Goal: Task Accomplishment & Management: Manage account settings

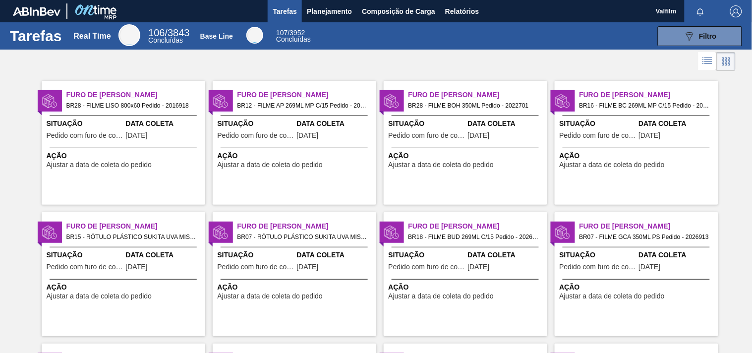
click at [134, 133] on span "09/10/2025" at bounding box center [137, 135] width 22 height 7
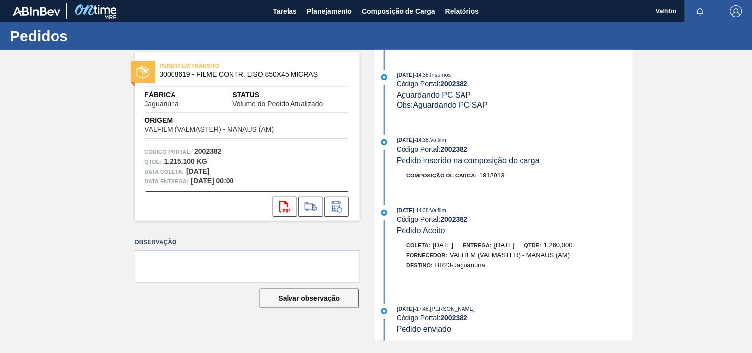
scroll to position [352, 0]
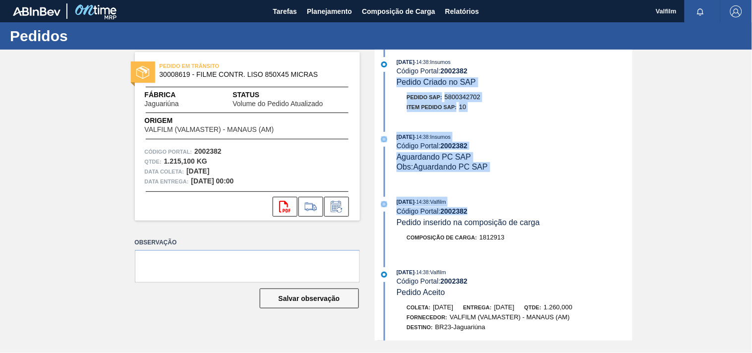
drag, startPoint x: 633, startPoint y: 175, endPoint x: 634, endPoint y: 76, distance: 99.2
click at [634, 76] on div "PEDIDO EM TRÂNSITO 30008619 - FILME CONTR. LISO 850X45 MICRAS Fábrica Jaguariún…" at bounding box center [376, 195] width 752 height 291
click at [615, 92] on div "07/08/2025 - 14:38 : Insumos Código Portal: 2002382 Pedido Criado no SAP Pedido…" at bounding box center [504, 87] width 255 height 60
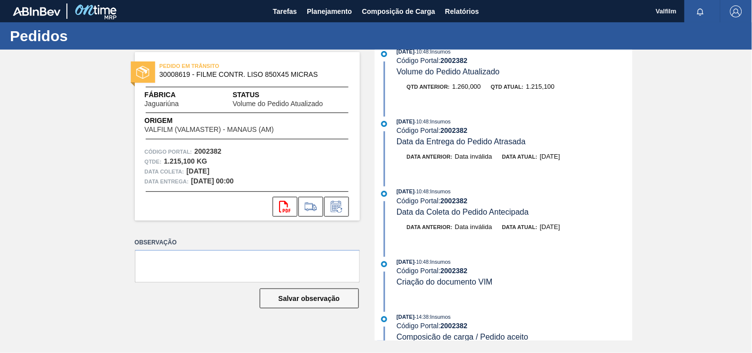
scroll to position [0, 0]
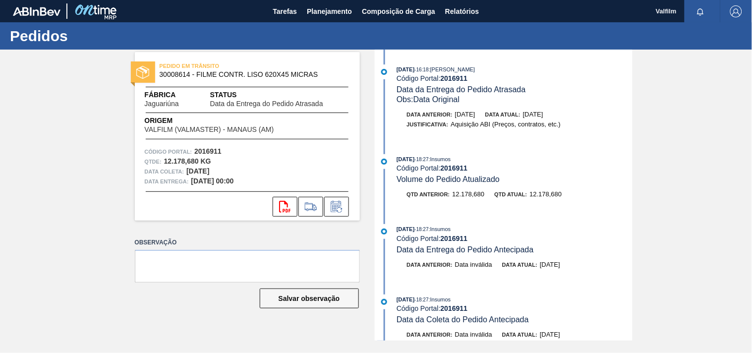
click at [741, 310] on div "PEDIDO EM TRÂNSITO 30008614 - FILME CONTR. LISO 620X45 MICRAS Fábrica Jaguariún…" at bounding box center [376, 195] width 752 height 291
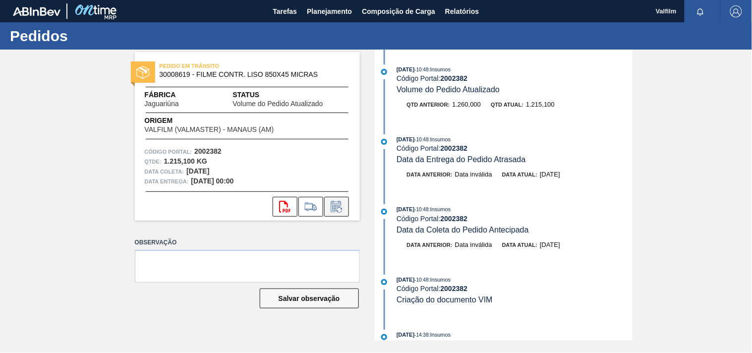
click at [324, 203] on button at bounding box center [336, 207] width 25 height 20
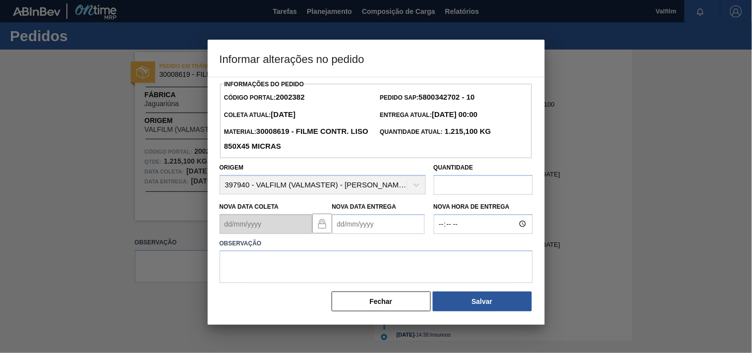
click at [351, 222] on Entrega2002382 "Nova Data Entrega" at bounding box center [378, 224] width 93 height 20
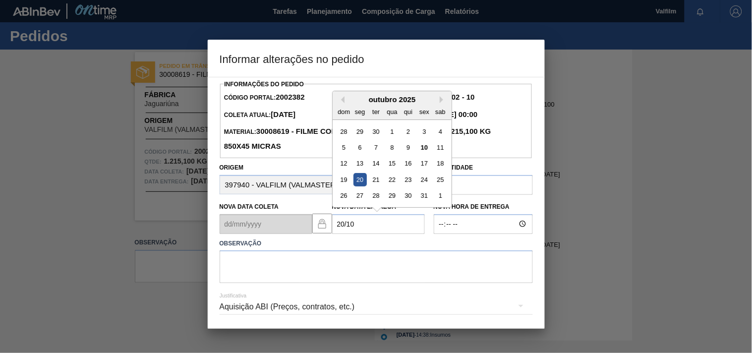
click at [357, 182] on div "20" at bounding box center [359, 179] width 13 height 13
type Entrega2002382 "[DATE]"
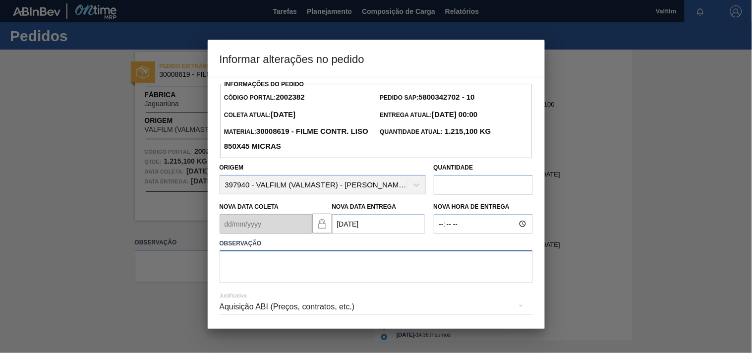
click at [239, 273] on textarea at bounding box center [376, 266] width 313 height 33
paste textarea "Ajuste entrega ( otimização card / veiculo )."
type textarea "Ajuste entrega ( otimização card / veiculo )."
click at [235, 305] on div "Aquisição ABI (Preços, contratos, etc.)" at bounding box center [376, 307] width 313 height 28
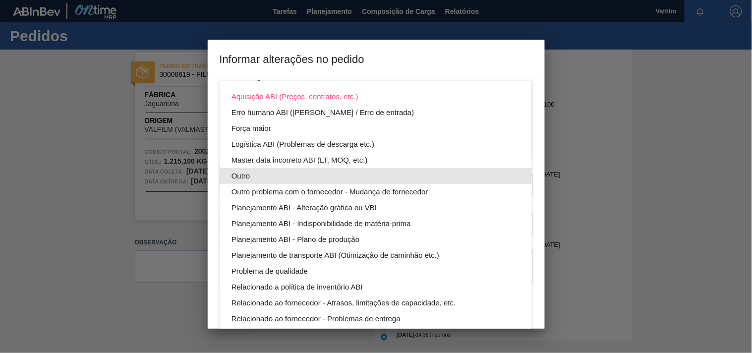
click at [238, 176] on div "Outro" at bounding box center [376, 176] width 289 height 16
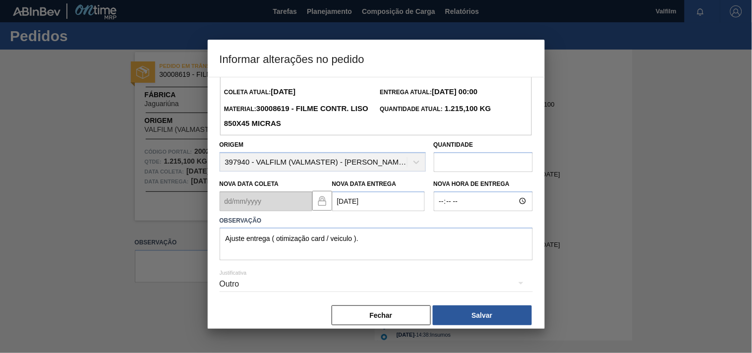
scroll to position [35, 0]
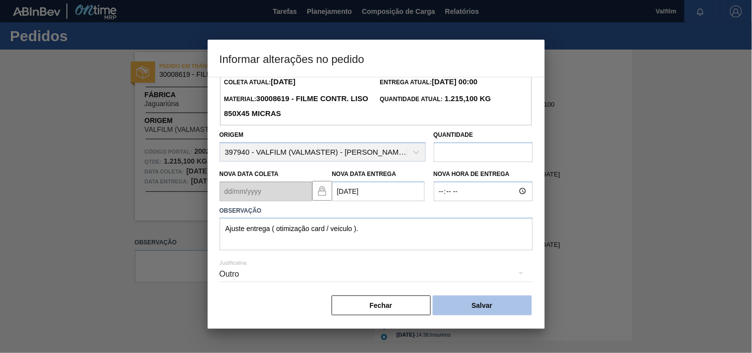
click at [451, 303] on button "Salvar" at bounding box center [482, 305] width 99 height 20
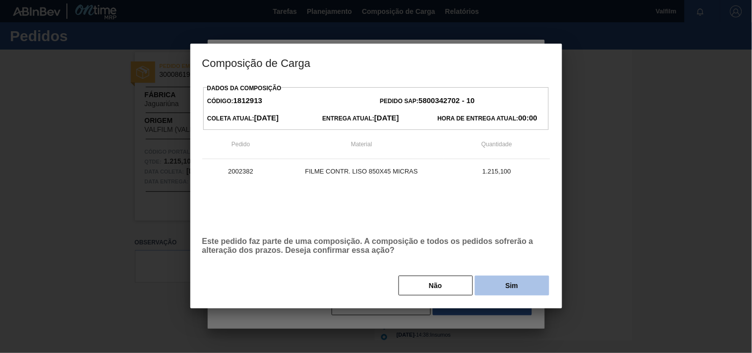
click at [487, 292] on button "Sim" at bounding box center [512, 286] width 74 height 20
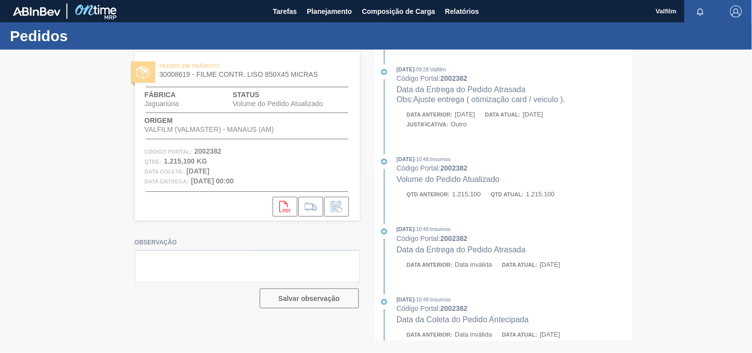
click at [84, 79] on div at bounding box center [376, 201] width 752 height 303
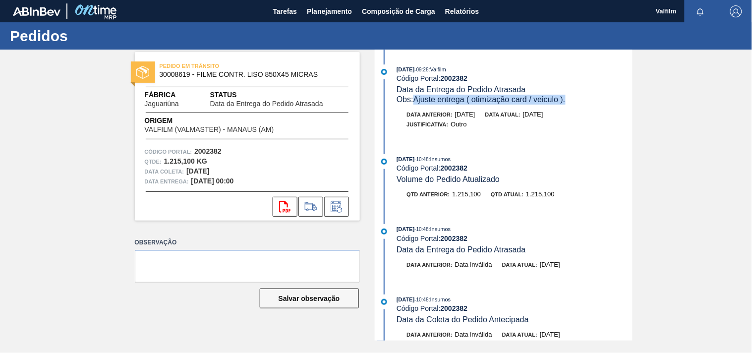
drag, startPoint x: 413, startPoint y: 99, endPoint x: 578, endPoint y: 101, distance: 164.1
click at [578, 101] on div "Obs: Ajuste entrega ( otimização card / veiculo )." at bounding box center [514, 100] width 235 height 10
copy span "Ajuste entrega ( otimização card / veiculo )."
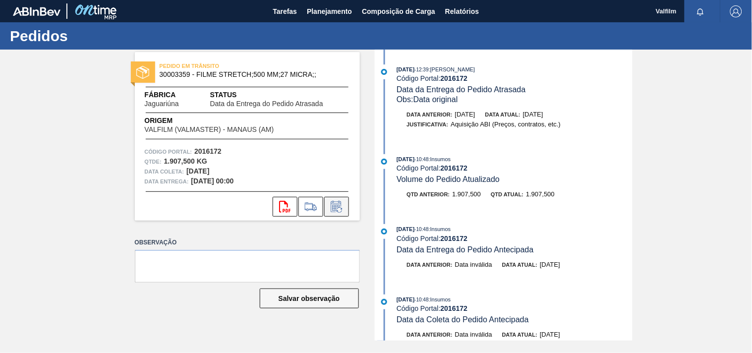
click at [334, 214] on button at bounding box center [336, 207] width 25 height 20
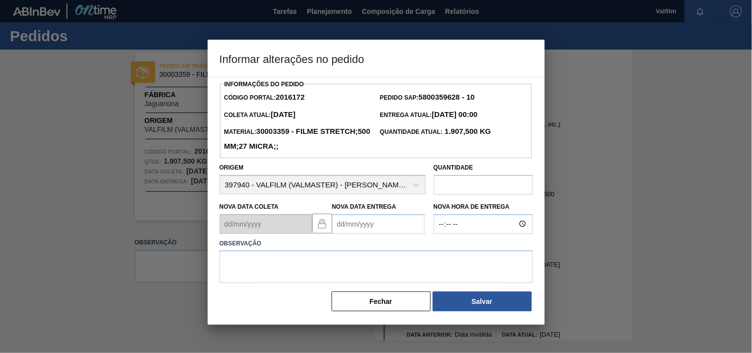
click at [340, 228] on Entrega2016172 "Nova Data Entrega" at bounding box center [378, 224] width 93 height 20
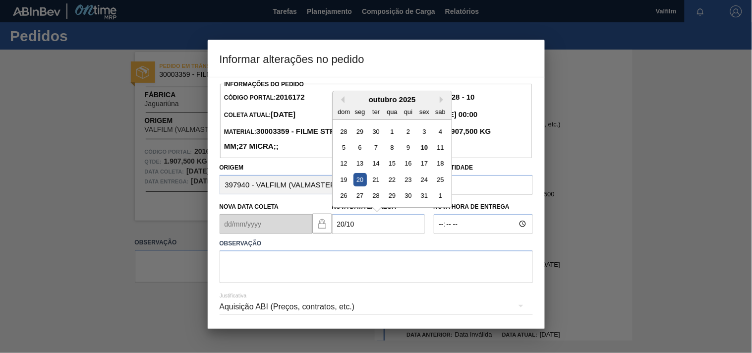
click at [359, 185] on div "20" at bounding box center [359, 179] width 13 height 13
type Entrega2016172 "[DATE]"
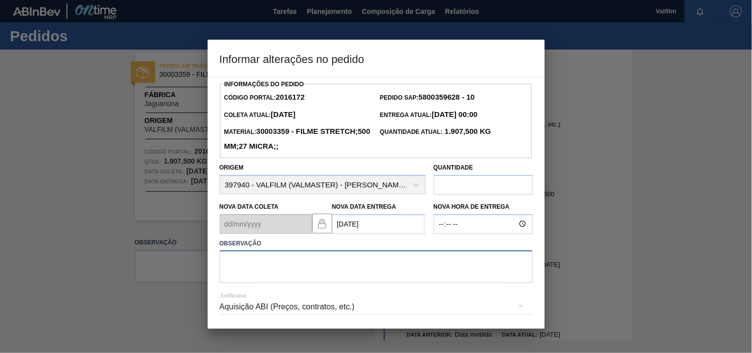
click at [244, 271] on textarea at bounding box center [376, 266] width 313 height 33
paste textarea "Ajuste entrega ( otimização card / veiculo )."
type textarea "Ajuste entrega ( otimização card / veiculo )."
click at [236, 306] on div "Aquisição ABI (Preços, contratos, etc.)" at bounding box center [376, 307] width 313 height 28
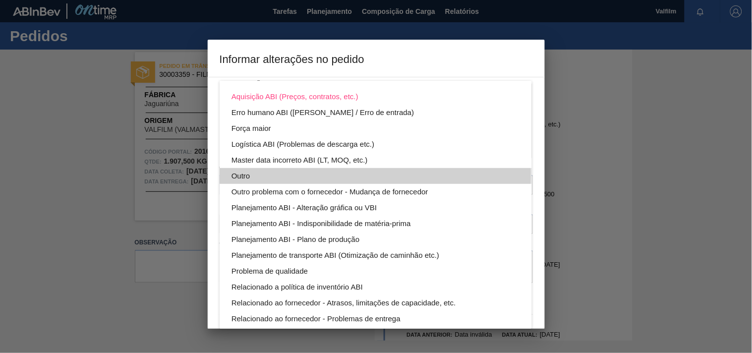
click at [240, 175] on div "Outro" at bounding box center [376, 176] width 289 height 16
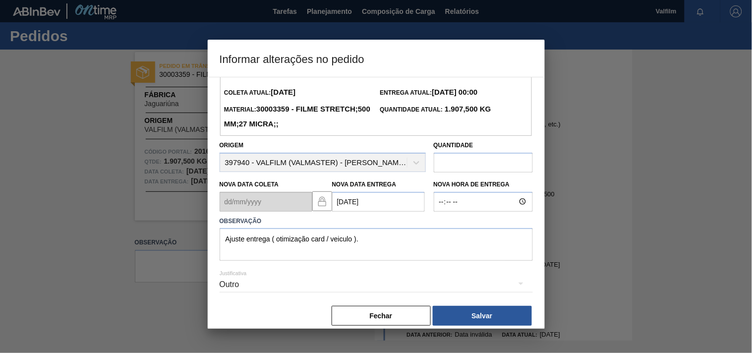
scroll to position [35, 0]
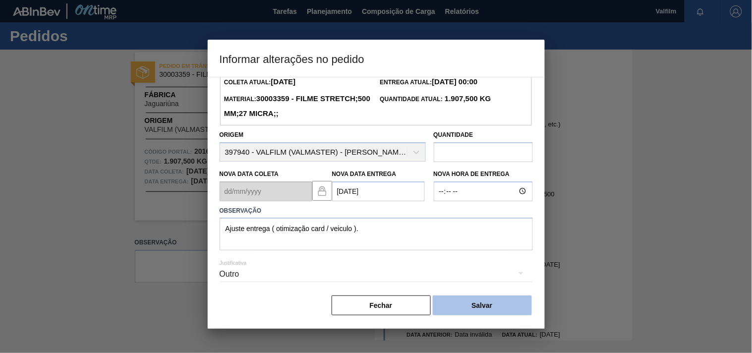
click at [454, 305] on button "Salvar" at bounding box center [482, 305] width 99 height 20
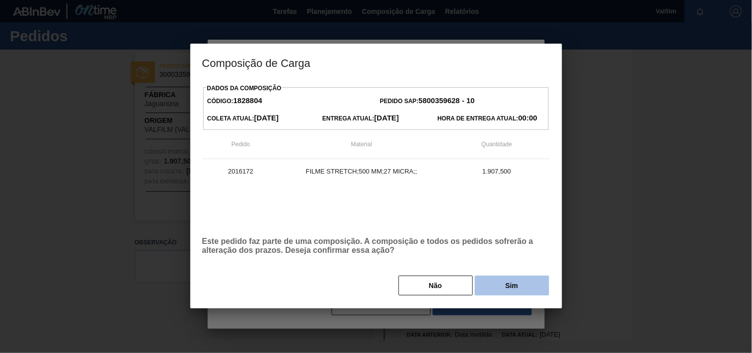
click at [489, 290] on button "Sim" at bounding box center [512, 286] width 74 height 20
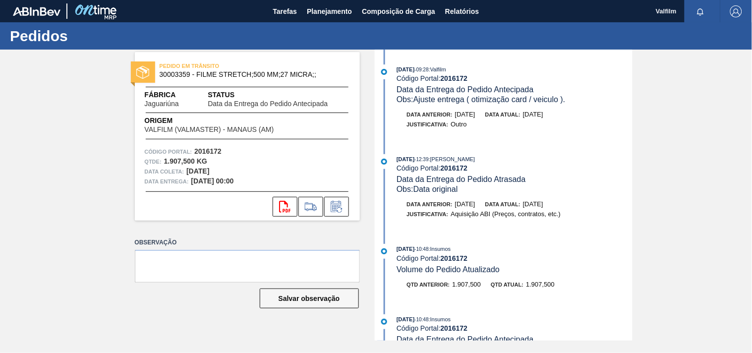
drag, startPoint x: 418, startPoint y: 100, endPoint x: 576, endPoint y: 99, distance: 157.7
click at [576, 99] on div "Obs: Ajuste entrega ( otimização card / veiculo )." at bounding box center [514, 100] width 235 height 10
copy span "Ajuste entrega ( otimização card / veiculo )."
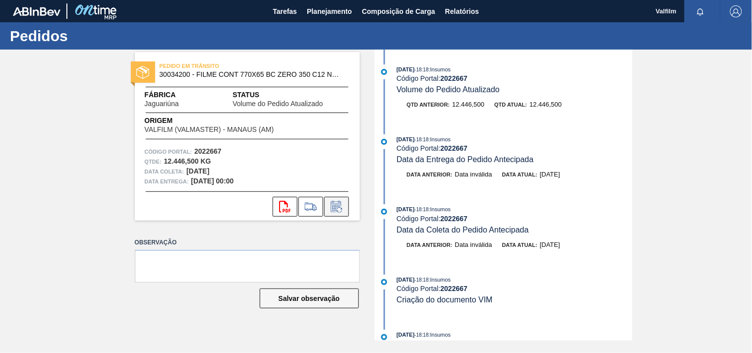
click at [339, 207] on icon at bounding box center [339, 209] width 5 height 5
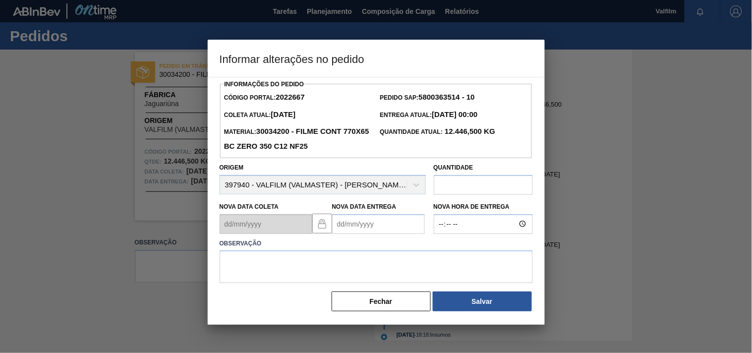
click at [340, 231] on Entrega2022667 "Nova Data Entrega" at bounding box center [378, 224] width 93 height 20
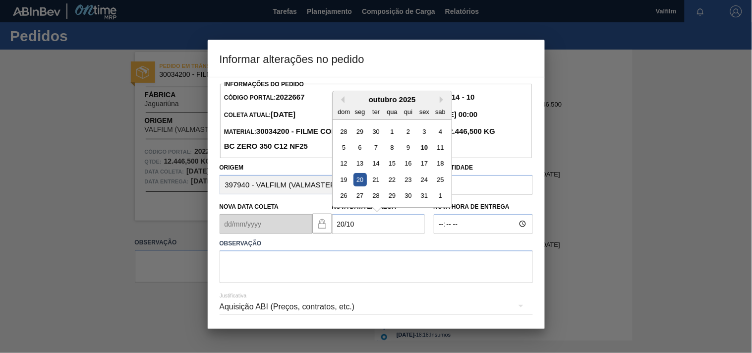
click at [363, 180] on div "20" at bounding box center [359, 179] width 13 height 13
type Entrega2022667 "[DATE]"
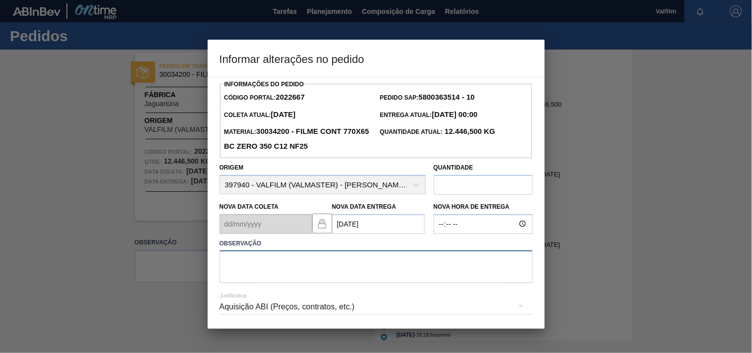
drag, startPoint x: 251, startPoint y: 270, endPoint x: 243, endPoint y: 282, distance: 13.9
click at [250, 270] on textarea at bounding box center [376, 266] width 313 height 33
paste textarea "Ajuste entrega ( otimização card / veiculo )."
type textarea "Ajuste entrega ( otimização card / veiculo )."
click at [244, 315] on div "Aquisição ABI (Preços, contratos, etc.)" at bounding box center [376, 307] width 313 height 28
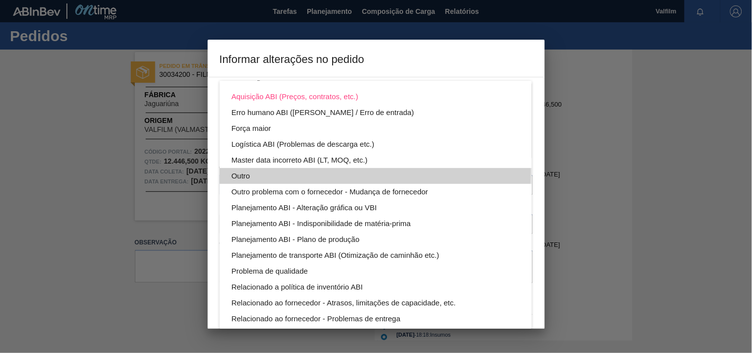
click at [234, 171] on div "Outro" at bounding box center [376, 176] width 289 height 16
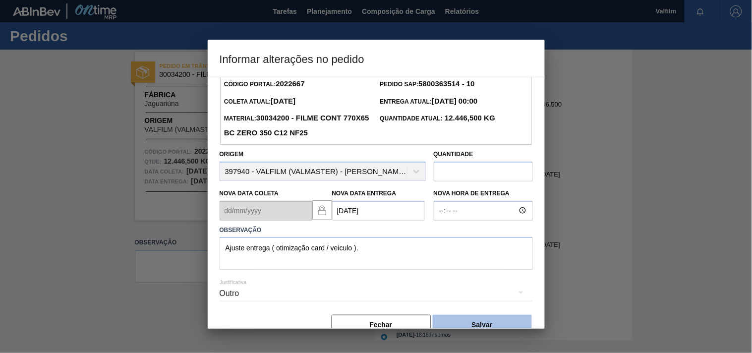
scroll to position [35, 0]
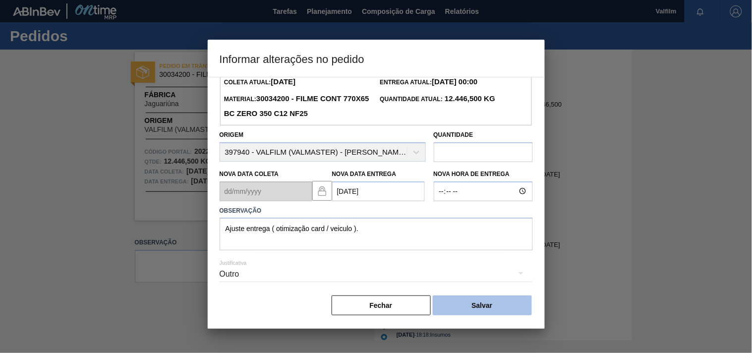
click at [484, 306] on button "Salvar" at bounding box center [482, 305] width 99 height 20
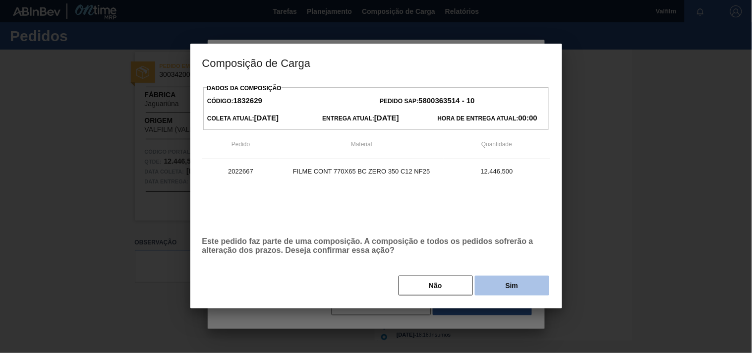
click at [541, 280] on button "Sim" at bounding box center [512, 286] width 74 height 20
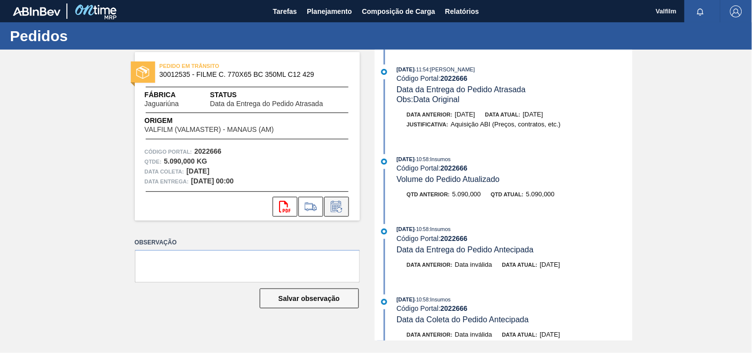
click at [335, 205] on icon at bounding box center [337, 207] width 16 height 12
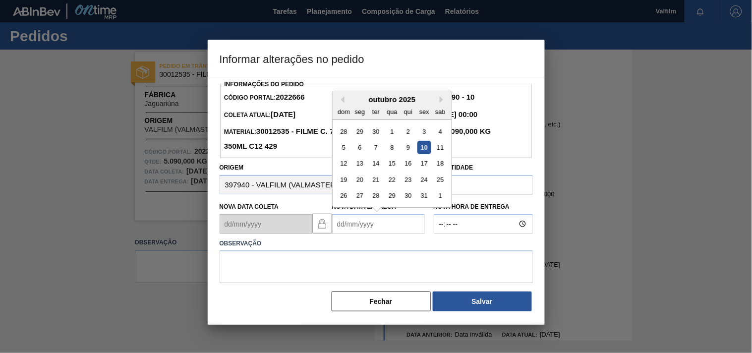
click at [341, 225] on Entrega2022666 "Nova Data Entrega" at bounding box center [378, 224] width 93 height 20
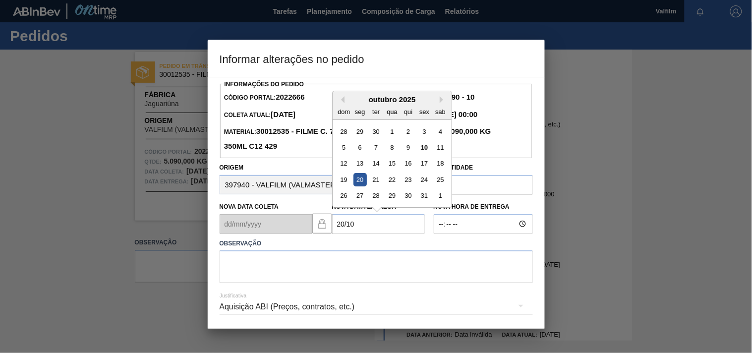
click at [362, 182] on div "20" at bounding box center [359, 179] width 13 height 13
type Entrega2022666 "[DATE]"
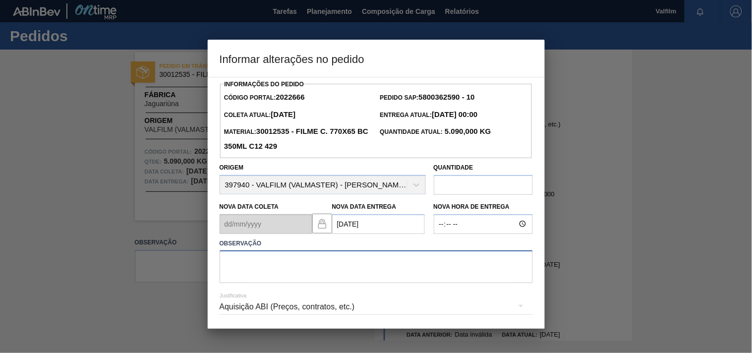
drag, startPoint x: 244, startPoint y: 271, endPoint x: 22, endPoint y: 278, distance: 221.7
click at [242, 271] on textarea at bounding box center [376, 266] width 313 height 33
click at [219, 273] on div "Observação" at bounding box center [376, 259] width 321 height 47
click at [268, 266] on textarea at bounding box center [376, 266] width 313 height 33
paste textarea "Ajuste entrega ( otimização card / veiculo )."
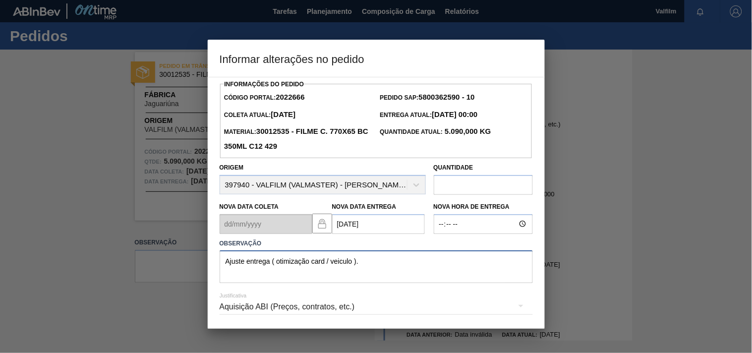
type textarea "Ajuste entrega ( otimização card / veiculo )."
click at [243, 307] on div "Aquisição ABI (Preços, contratos, etc.)" at bounding box center [376, 307] width 313 height 28
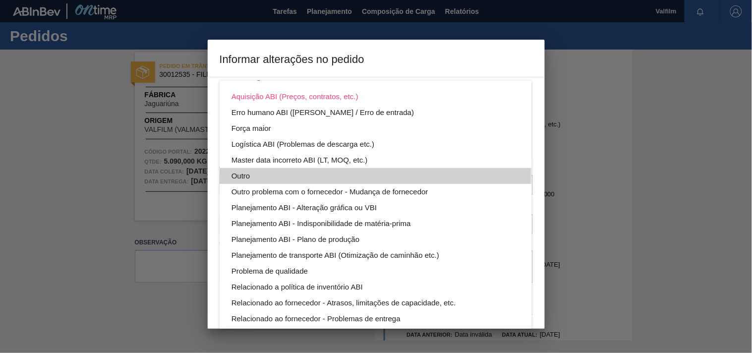
click at [244, 175] on div "Outro" at bounding box center [376, 176] width 289 height 16
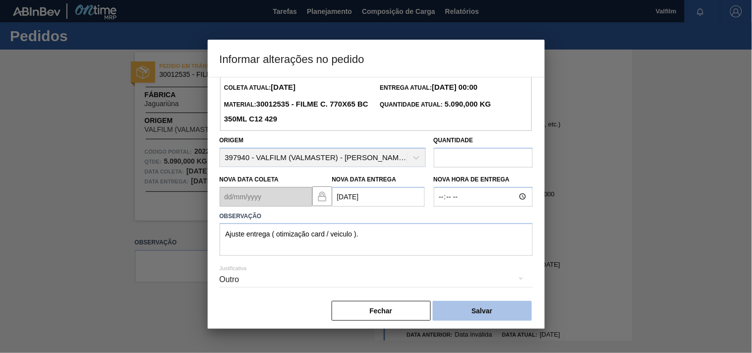
scroll to position [35, 0]
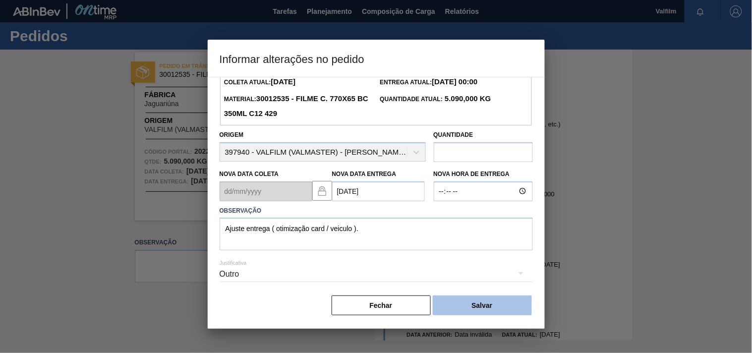
click at [476, 306] on button "Salvar" at bounding box center [482, 305] width 99 height 20
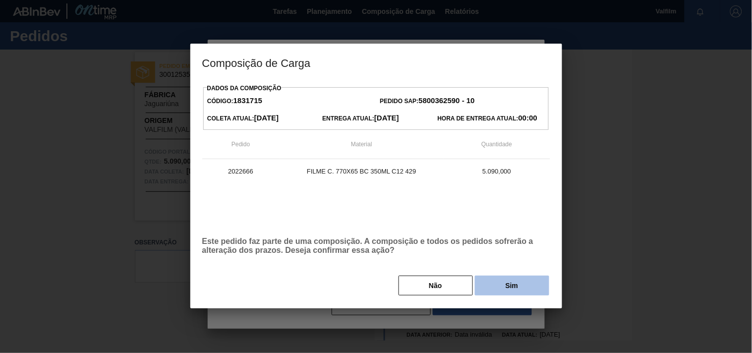
click at [495, 294] on button "Sim" at bounding box center [512, 286] width 74 height 20
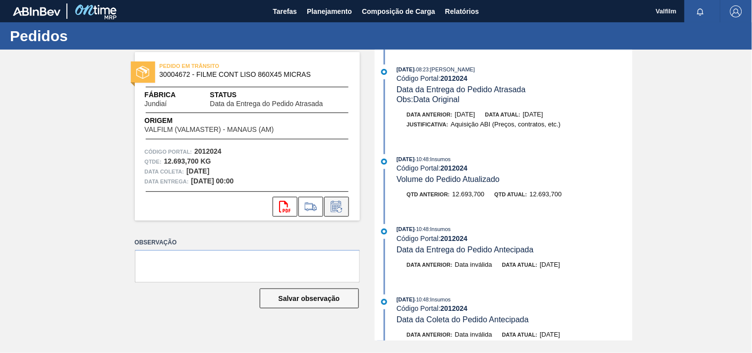
click at [335, 210] on icon at bounding box center [335, 208] width 7 height 6
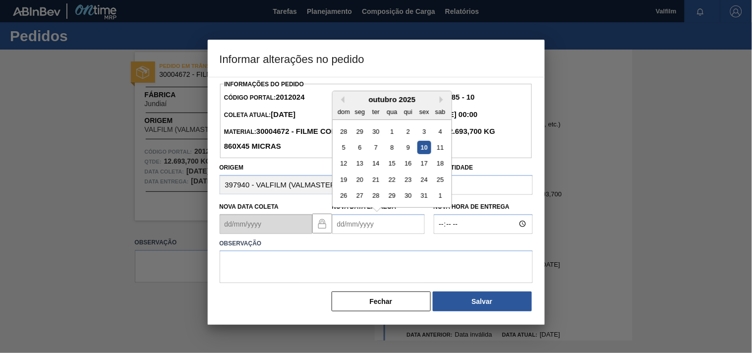
click at [343, 225] on Entrega2012024 "Nova Data Entrega" at bounding box center [378, 224] width 93 height 20
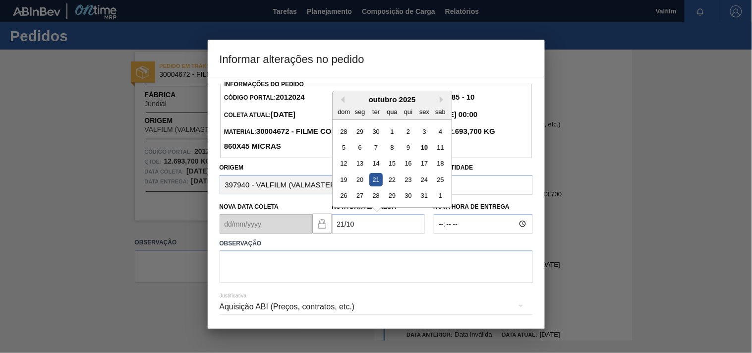
click at [375, 183] on div "21" at bounding box center [375, 179] width 13 height 13
type Entrega2012024 "21/10/2025"
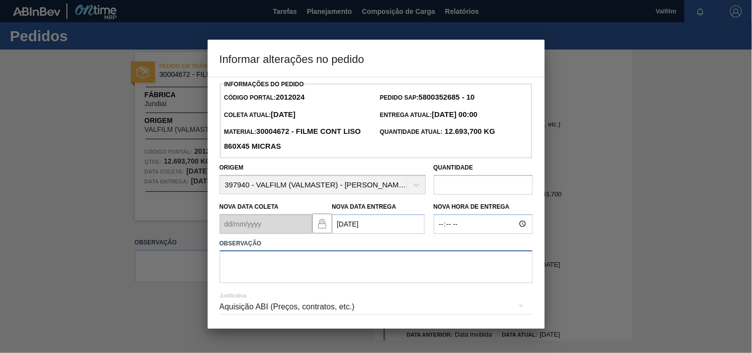
click at [280, 266] on textarea at bounding box center [376, 266] width 313 height 33
paste textarea "Ajuste entrega ( otimização card / veiculo )."
type textarea "Ajuste entrega ( otimização card / veiculo )."
click at [242, 313] on div "Aquisição ABI (Preços, contratos, etc.)" at bounding box center [376, 307] width 313 height 28
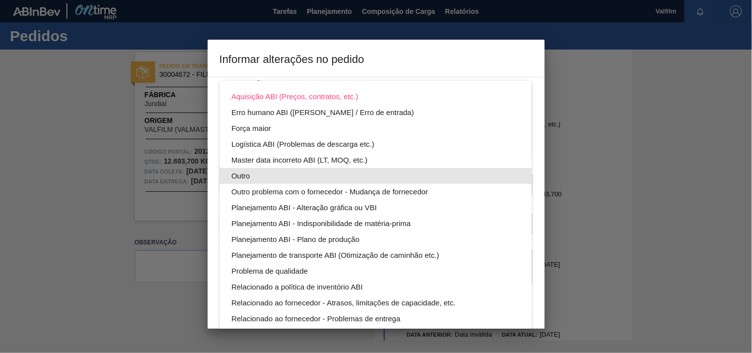
click at [235, 175] on div "Outro" at bounding box center [376, 176] width 289 height 16
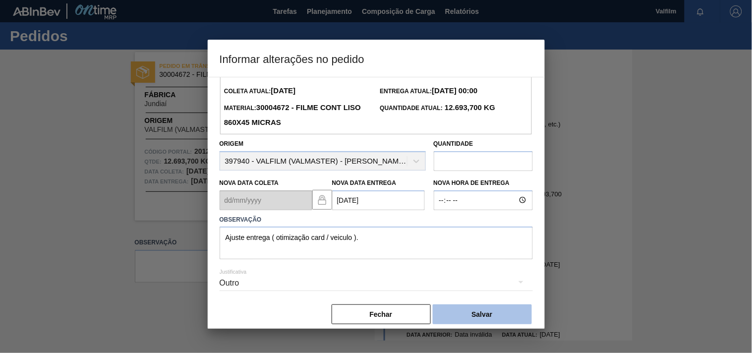
scroll to position [35, 0]
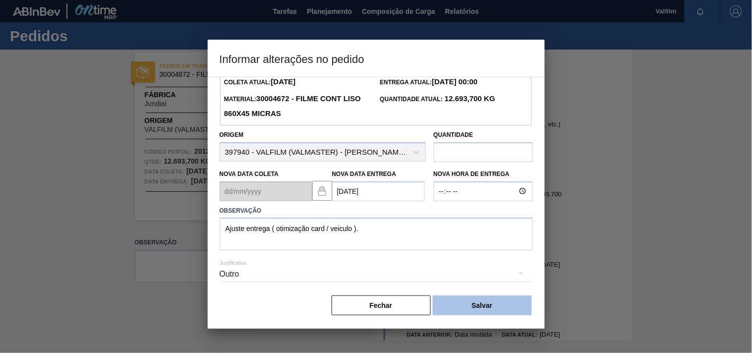
click at [492, 306] on button "Salvar" at bounding box center [482, 305] width 99 height 20
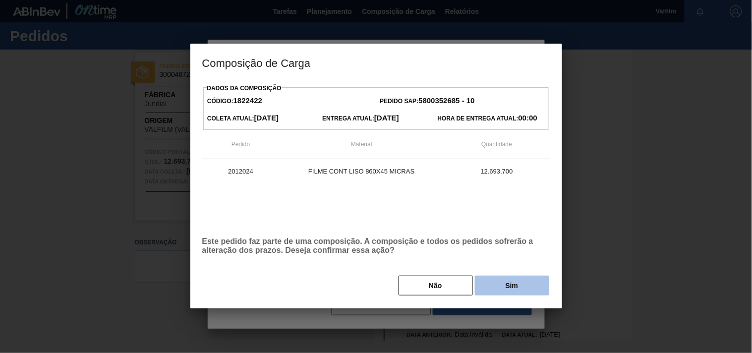
click at [492, 291] on button "Sim" at bounding box center [512, 286] width 74 height 20
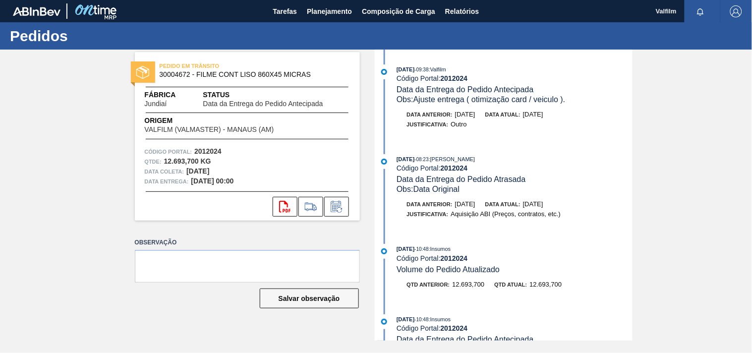
click at [666, 133] on div "PEDIDO EM TRÂNSITO 30004672 - FILME CONT LISO 860X45 MICRAS Fábrica Jundiaí Sta…" at bounding box center [376, 195] width 752 height 291
drag, startPoint x: 572, startPoint y: 103, endPoint x: 419, endPoint y: 102, distance: 153.2
click at [419, 102] on div "Obs: Ajuste entrega ( otimização card / veiculo )." at bounding box center [514, 100] width 235 height 10
copy span "juste entrega ( otimização card / veiculo )."
drag, startPoint x: 414, startPoint y: 100, endPoint x: 569, endPoint y: 100, distance: 154.7
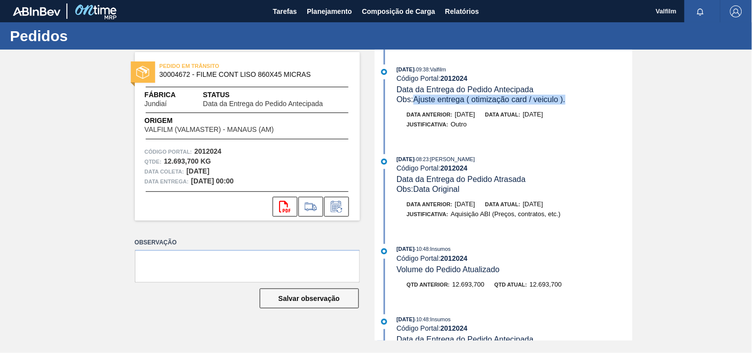
click at [569, 100] on div "Obs: Ajuste entrega ( otimização card / veiculo )." at bounding box center [514, 100] width 235 height 10
copy span "Ajuste entrega ( otimização card / veiculo )."
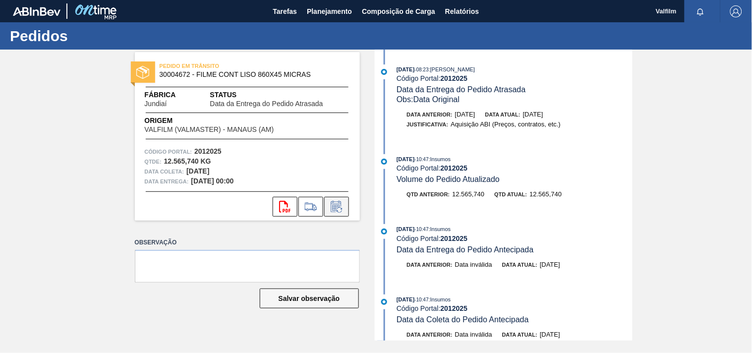
click at [348, 210] on button at bounding box center [336, 207] width 25 height 20
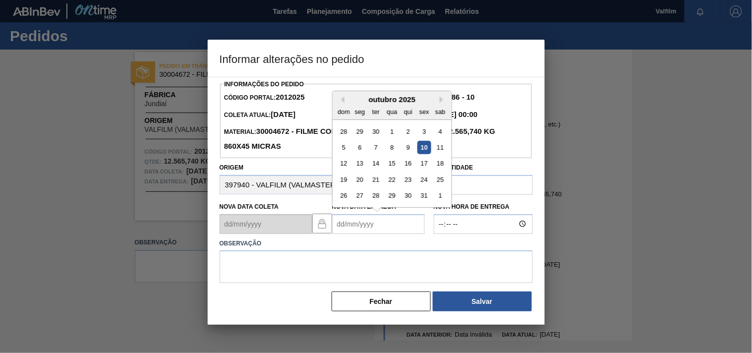
click at [356, 230] on Entrega2012025 "Nova Data Entrega" at bounding box center [378, 224] width 93 height 20
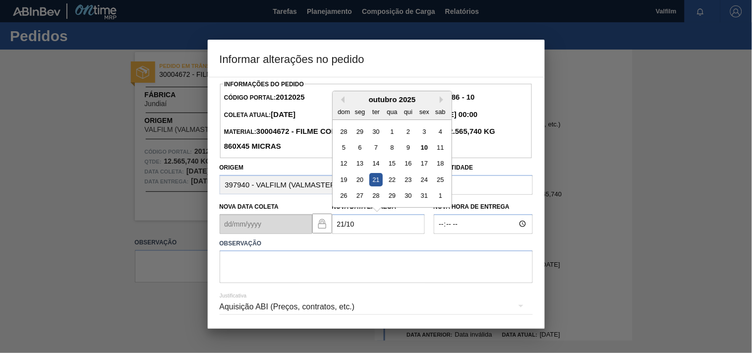
click at [379, 181] on div "21" at bounding box center [375, 179] width 13 height 13
type Entrega2012025 "21/10/2025"
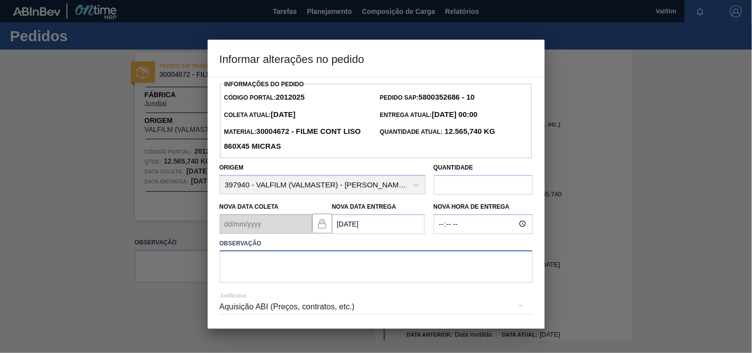
click at [284, 270] on textarea at bounding box center [376, 266] width 313 height 33
paste textarea "Ajuste entrega ( otimização card / veiculo )."
type textarea "Ajuste entrega ( otimização card / veiculo )."
click at [235, 308] on div "Aquisição ABI (Preços, contratos, etc.)" at bounding box center [376, 307] width 313 height 28
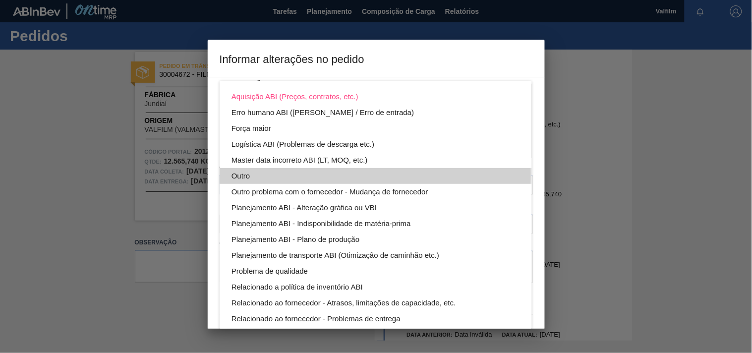
click at [239, 175] on div "Outro" at bounding box center [376, 176] width 289 height 16
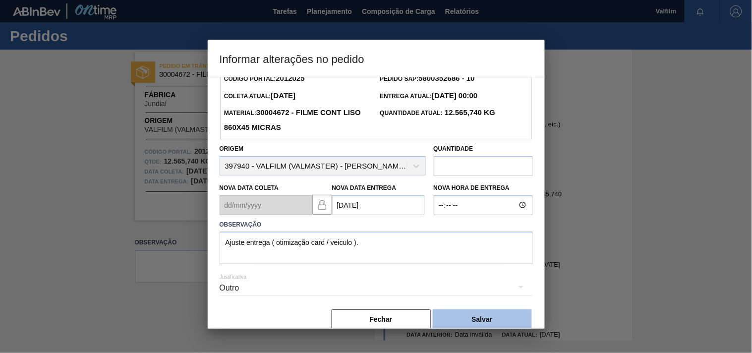
scroll to position [35, 0]
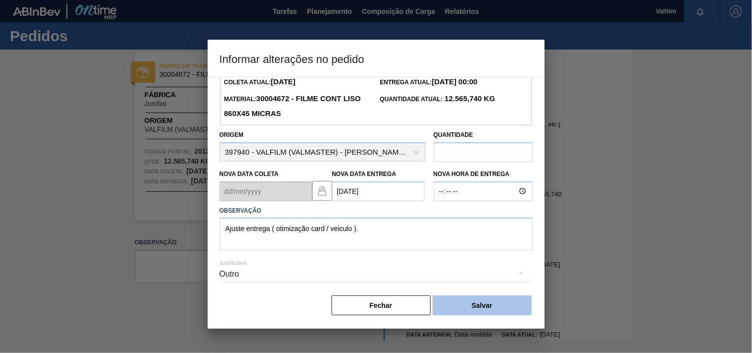
click at [489, 305] on button "Salvar" at bounding box center [482, 305] width 99 height 20
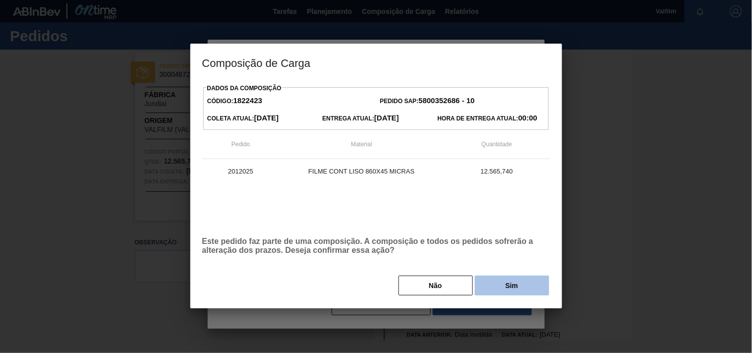
click at [501, 285] on button "Sim" at bounding box center [512, 286] width 74 height 20
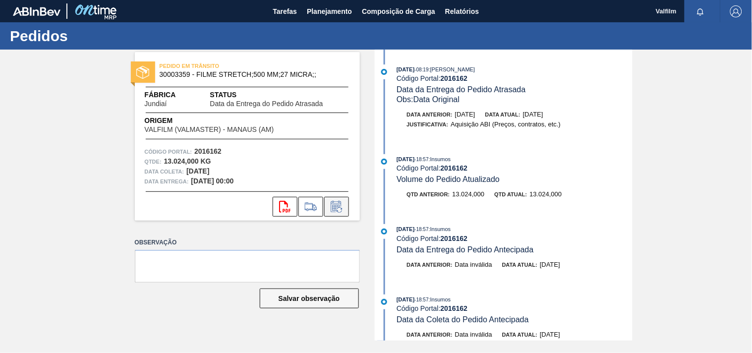
click at [336, 204] on icon at bounding box center [336, 206] width 10 height 11
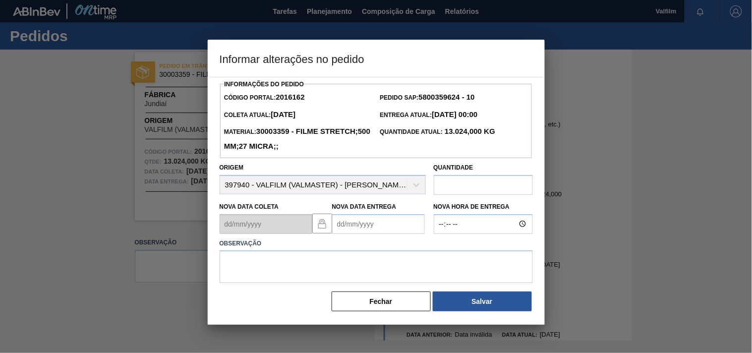
click at [343, 225] on Entrega2016162 "Nova Data Entrega" at bounding box center [378, 224] width 93 height 20
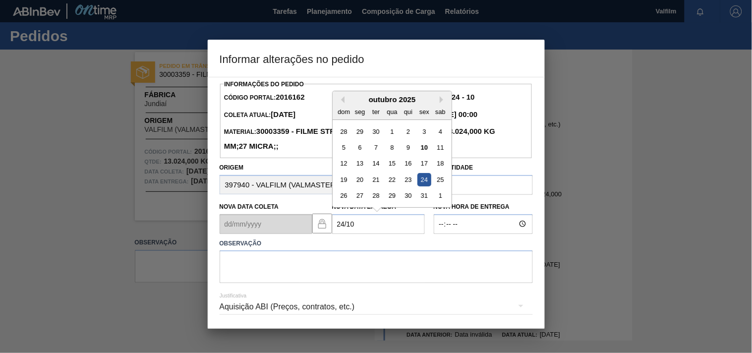
click at [424, 185] on div "24" at bounding box center [423, 179] width 13 height 13
type Entrega2016162 "24/10/2025"
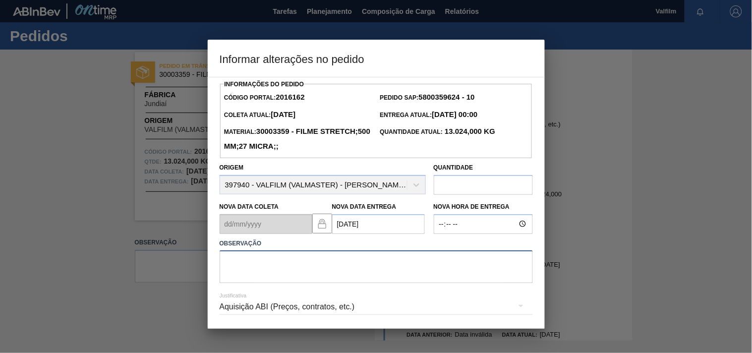
click at [256, 274] on textarea at bounding box center [376, 266] width 313 height 33
paste textarea "Ajuste entrega ( otimização card / veiculo )."
type textarea "Ajuste entrega ( otimização card / veiculo )."
click at [218, 309] on div "Informações do Pedido Código Portal: 2016162 Pedido SAP: 5800359624 - 10 Coleta…" at bounding box center [376, 203] width 337 height 252
click at [232, 308] on div "Aquisição ABI (Preços, contratos, etc.)" at bounding box center [376, 307] width 313 height 28
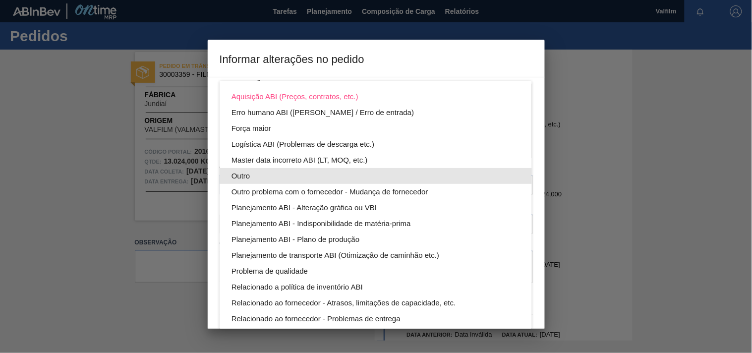
click at [243, 176] on div "Outro" at bounding box center [376, 176] width 289 height 16
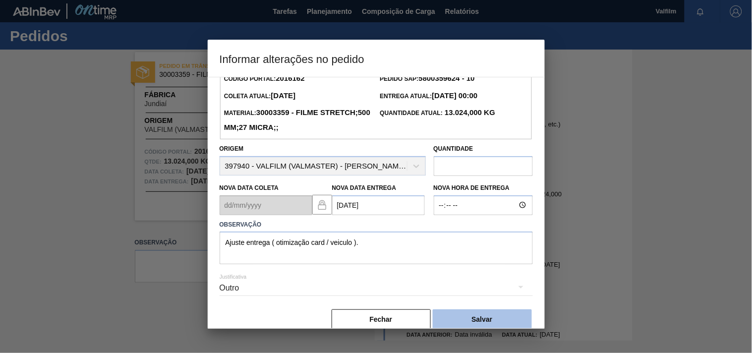
scroll to position [35, 0]
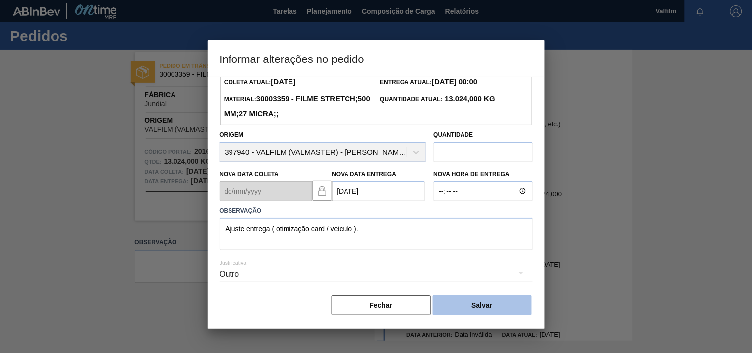
click at [493, 304] on button "Salvar" at bounding box center [482, 305] width 99 height 20
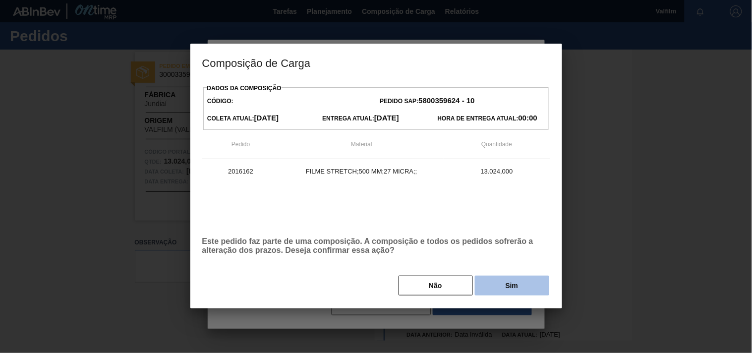
click at [503, 286] on button "Sim" at bounding box center [512, 286] width 74 height 20
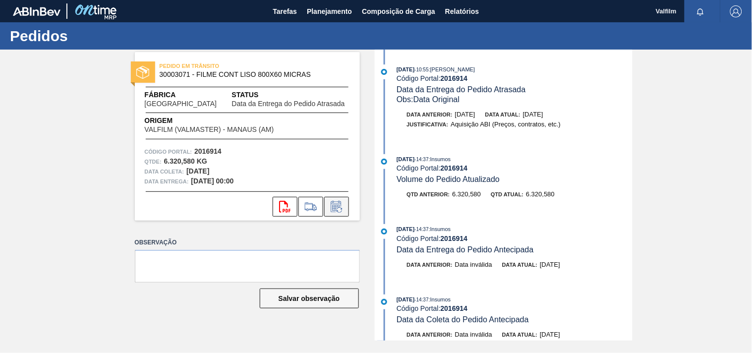
click at [337, 207] on icon at bounding box center [337, 207] width 16 height 12
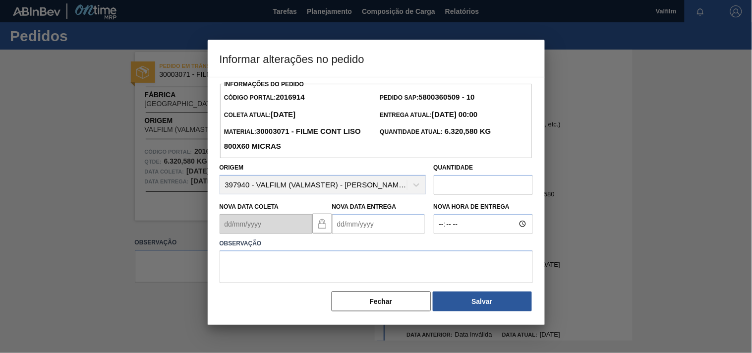
click at [340, 231] on Entrega2016914 "Nova Data Entrega" at bounding box center [378, 224] width 93 height 20
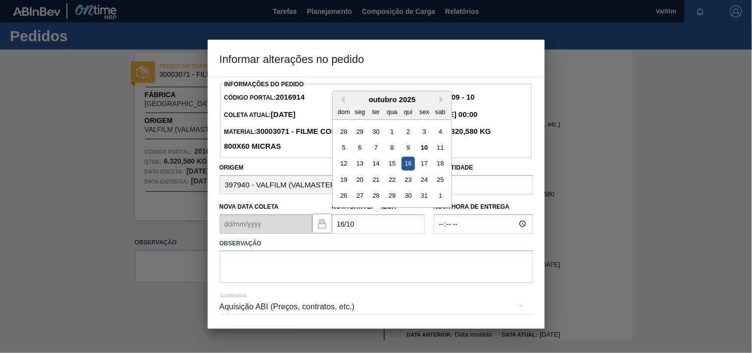
click at [406, 166] on div "16" at bounding box center [407, 163] width 13 height 13
type Entrega2016914 "[DATE]"
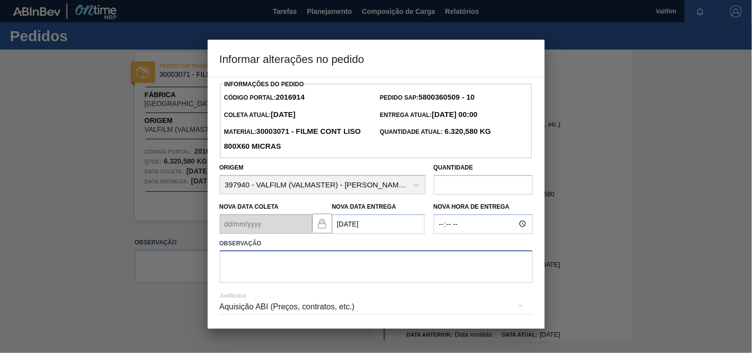
click at [283, 264] on textarea at bounding box center [376, 266] width 313 height 33
type textarea "A"
type textarea "antecipação para otimizar card urgente."
click at [265, 308] on div "Aquisição ABI (Preços, contratos, etc.)" at bounding box center [376, 307] width 313 height 28
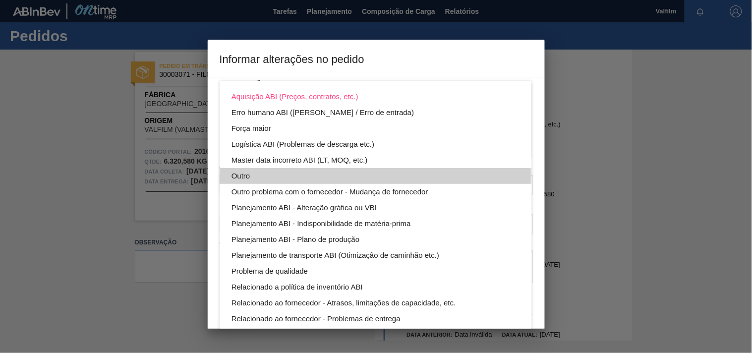
click at [244, 176] on div "Outro" at bounding box center [376, 176] width 289 height 16
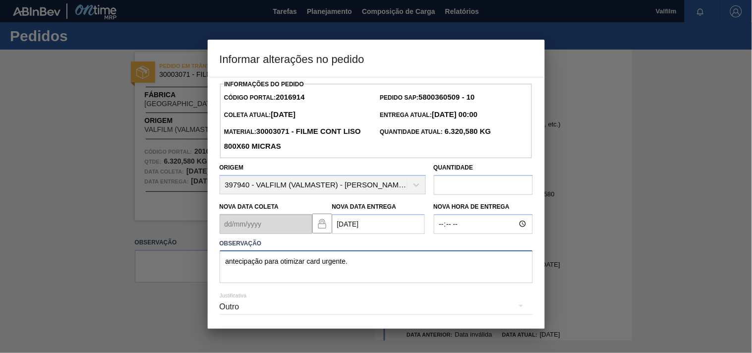
click at [387, 271] on textarea "antecipação para otimizar card urgente." at bounding box center [376, 266] width 313 height 33
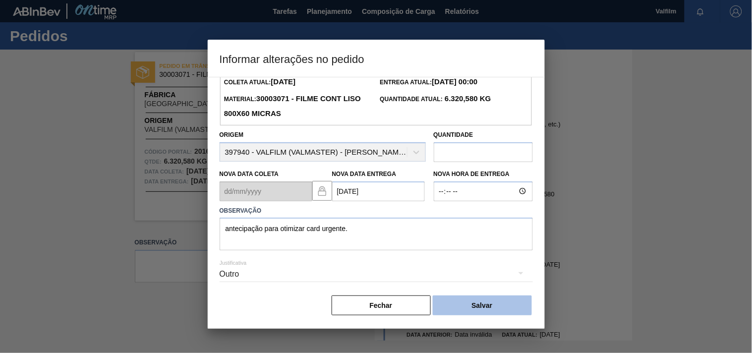
click at [499, 305] on button "Salvar" at bounding box center [482, 305] width 99 height 20
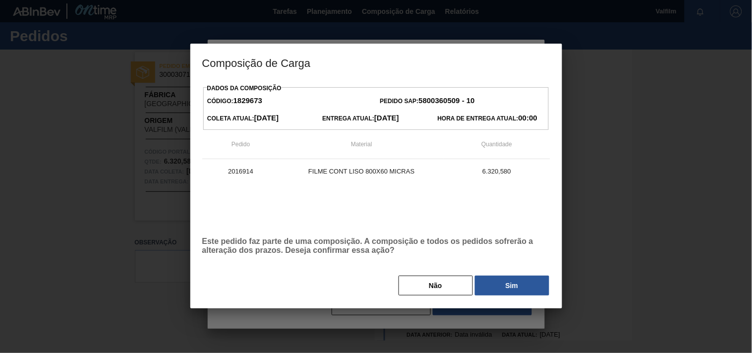
click at [531, 290] on button "Sim" at bounding box center [512, 286] width 74 height 20
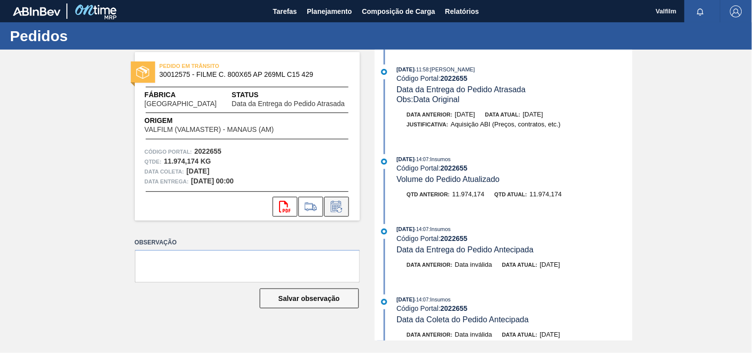
click at [341, 201] on icon at bounding box center [337, 207] width 16 height 12
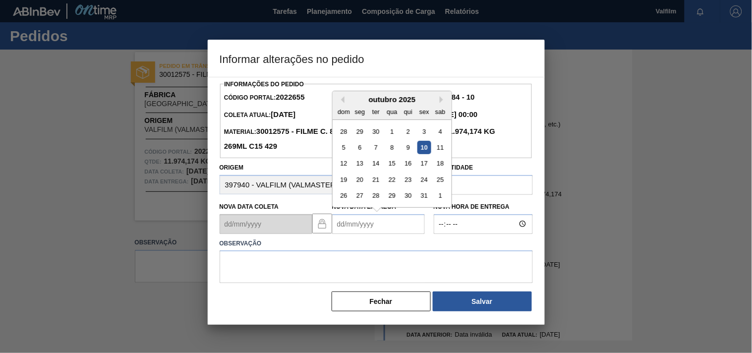
click at [343, 226] on Entrega2022655 "Nova Data Entrega" at bounding box center [378, 224] width 93 height 20
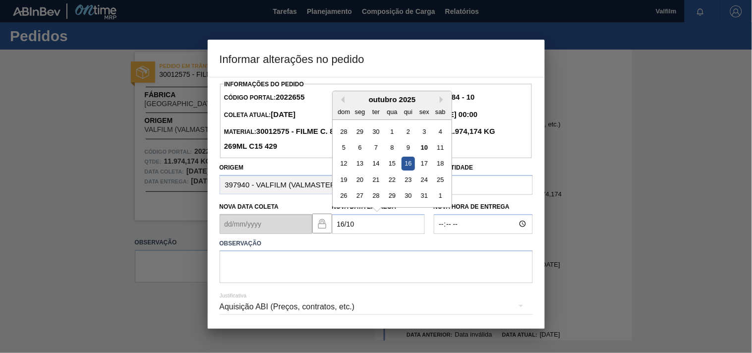
click at [411, 166] on div "16" at bounding box center [407, 163] width 13 height 13
type Entrega2022655 "[DATE]"
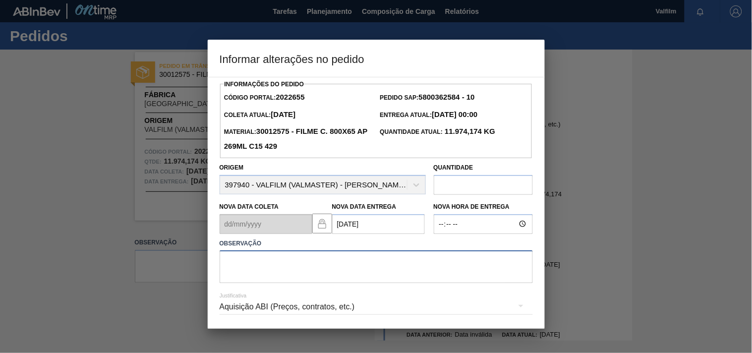
click at [294, 266] on textarea at bounding box center [376, 266] width 313 height 33
type textarea "antecipação cliente."
click at [290, 313] on div "Aquisição ABI (Preços, contratos, etc.)" at bounding box center [376, 307] width 313 height 28
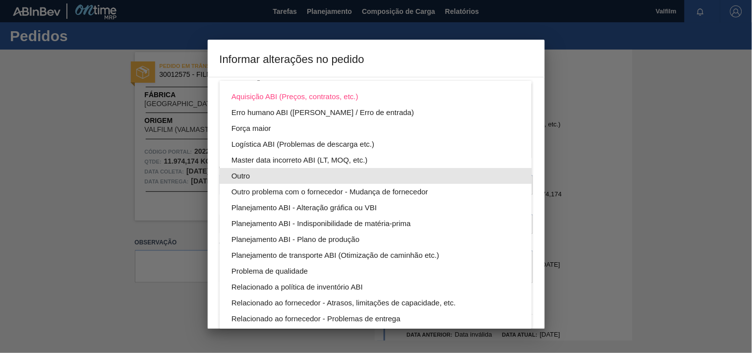
click at [236, 175] on div "Outro" at bounding box center [376, 176] width 289 height 16
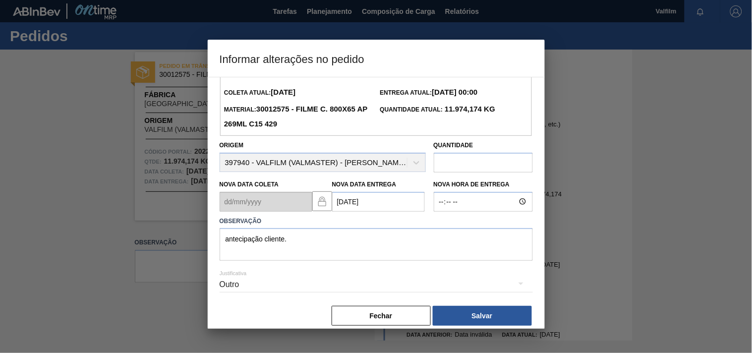
scroll to position [35, 0]
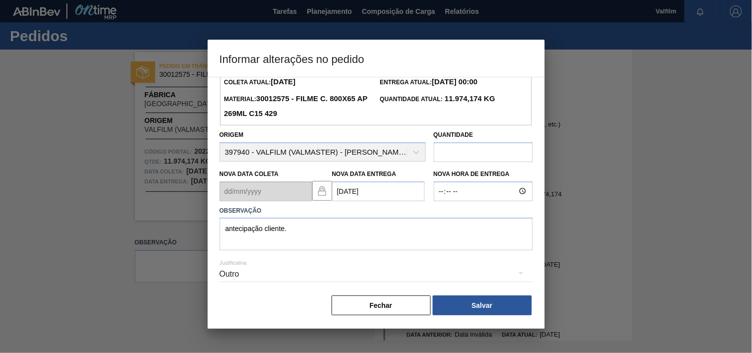
click at [509, 309] on button "Salvar" at bounding box center [482, 305] width 99 height 20
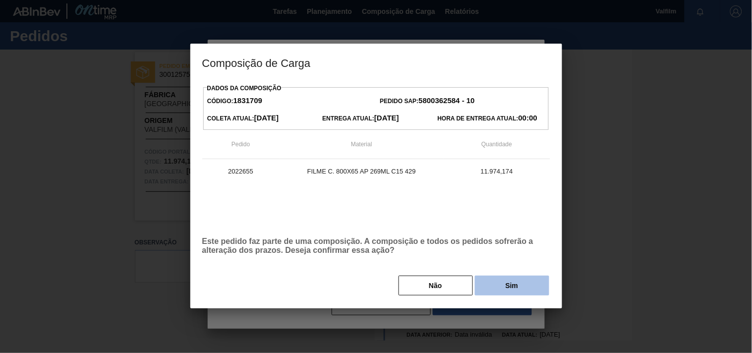
click at [485, 290] on button "Sim" at bounding box center [512, 286] width 74 height 20
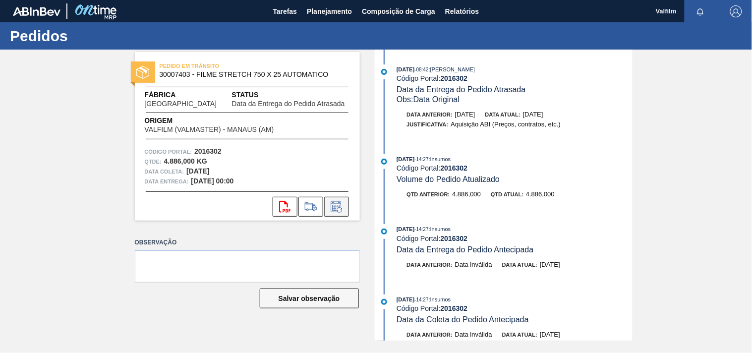
click at [346, 209] on button at bounding box center [336, 207] width 25 height 20
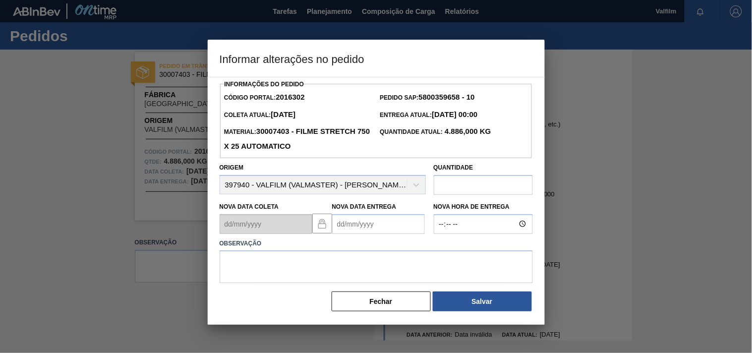
click at [357, 234] on Entrega2016302 "Nova Data Entrega" at bounding box center [378, 224] width 93 height 20
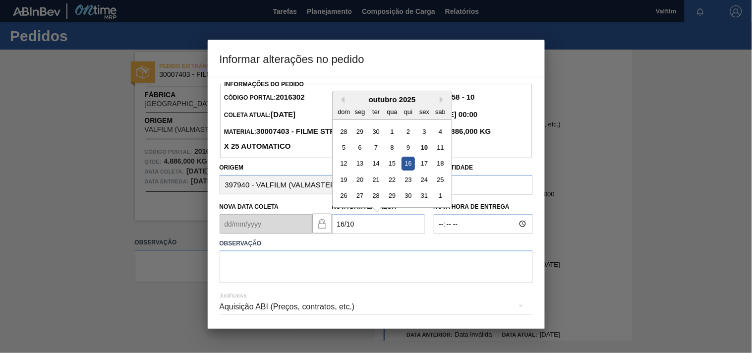
drag, startPoint x: 411, startPoint y: 166, endPoint x: 395, endPoint y: 191, distance: 30.4
click at [410, 166] on div "16" at bounding box center [407, 163] width 13 height 13
type Entrega2016302 "[DATE]"
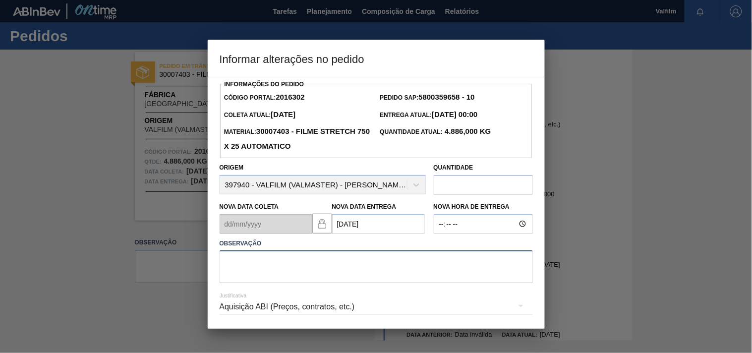
click at [284, 270] on textarea at bounding box center [376, 266] width 313 height 33
type textarea "antecipação para otimizar card urgente."
click at [261, 311] on div "Aquisição ABI (Preços, contratos, etc.)" at bounding box center [376, 307] width 313 height 28
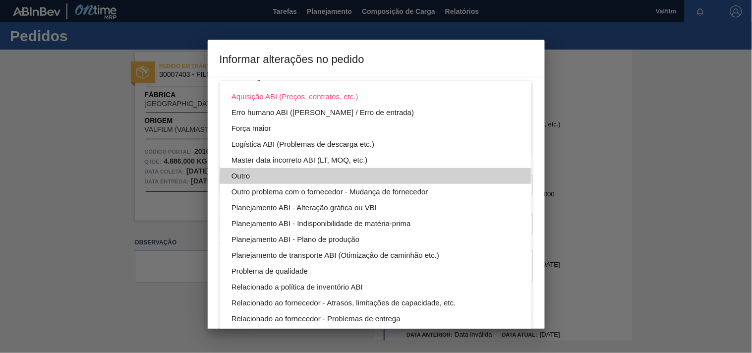
click at [243, 175] on div "Outro" at bounding box center [376, 176] width 289 height 16
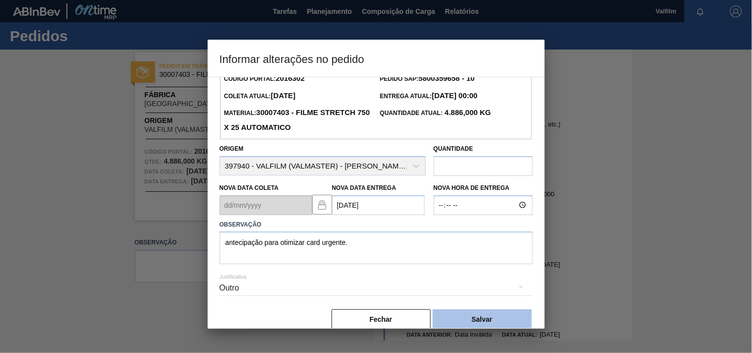
scroll to position [35, 0]
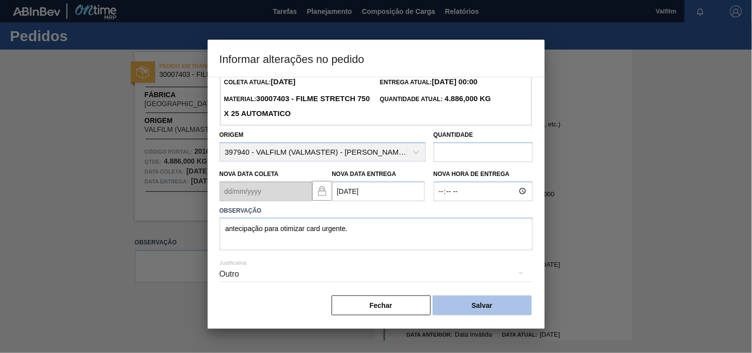
click at [470, 299] on button "Salvar" at bounding box center [482, 305] width 99 height 20
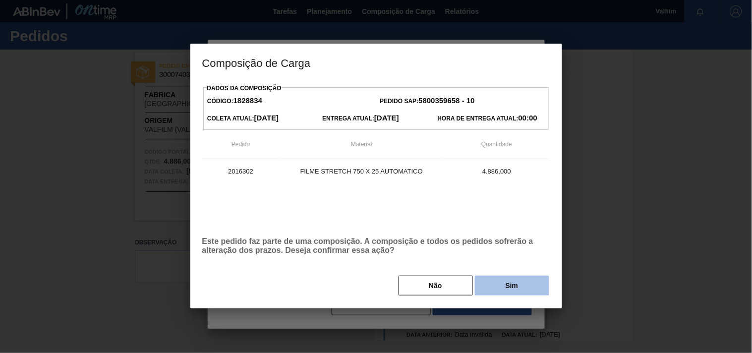
click at [493, 286] on button "Sim" at bounding box center [512, 286] width 74 height 20
